Goal: Navigation & Orientation: Find specific page/section

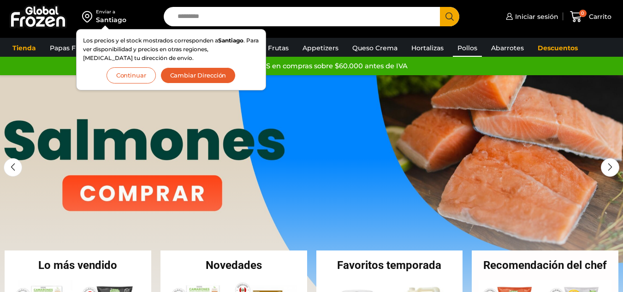
click at [464, 49] on link "Pollos" at bounding box center [467, 48] width 29 height 18
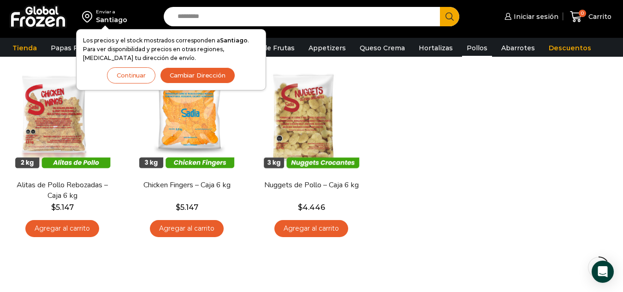
scroll to position [10, 0]
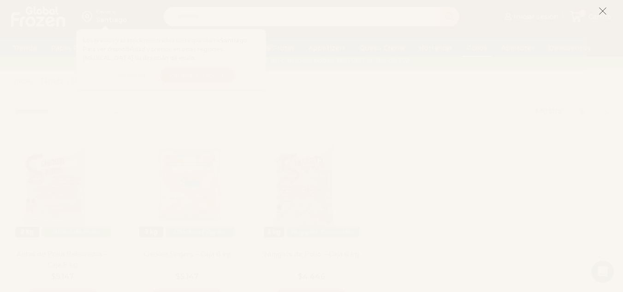
click at [599, 12] on icon at bounding box center [603, 11] width 8 height 8
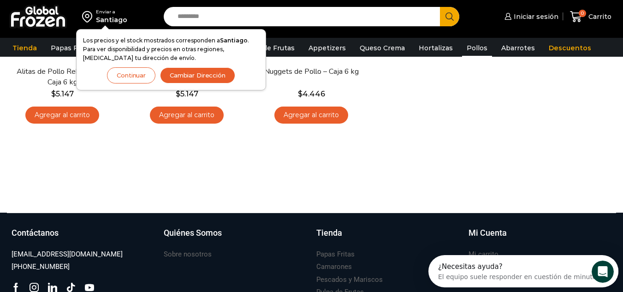
scroll to position [27, 0]
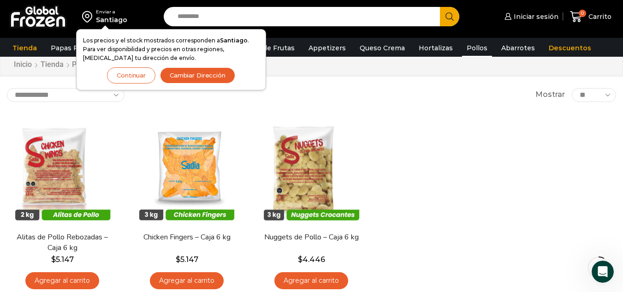
click at [135, 79] on button "Continuar" at bounding box center [131, 75] width 48 height 16
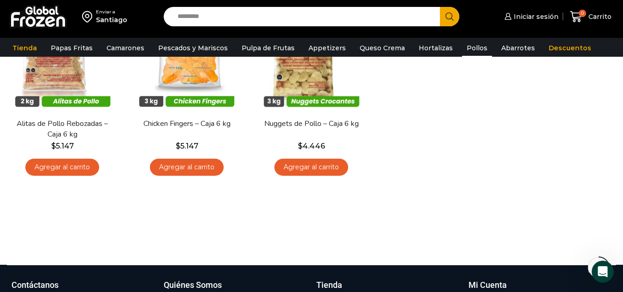
scroll to position [0, 0]
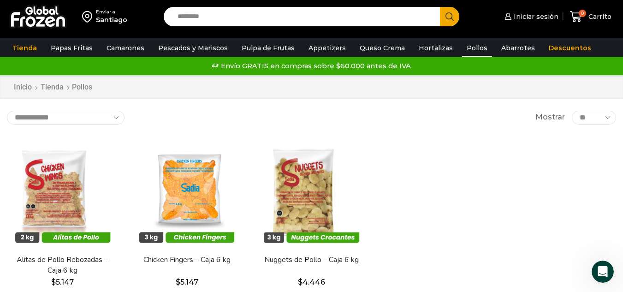
click at [462, 48] on link "Pollos" at bounding box center [477, 48] width 30 height 18
